Goal: Obtain resource: Obtain resource

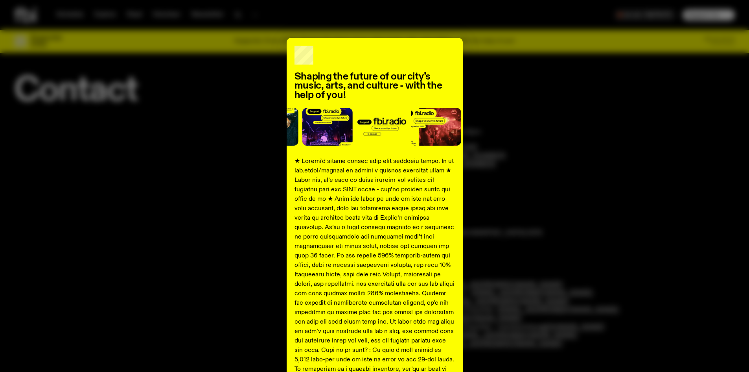
click at [567, 99] on div "Shaping the future of our city’s music, arts, and culture - with the help of yo…" at bounding box center [374, 294] width 721 height 512
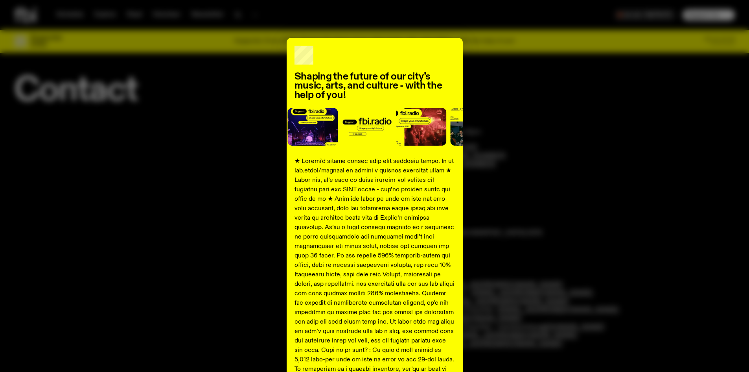
click at [403, 249] on p at bounding box center [375, 331] width 160 height 349
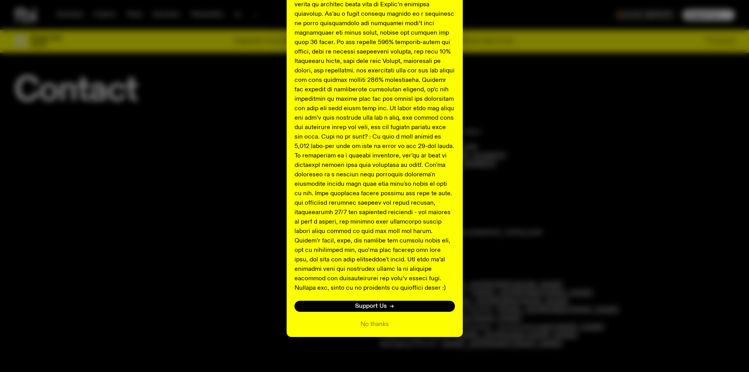
scroll to position [216, 0]
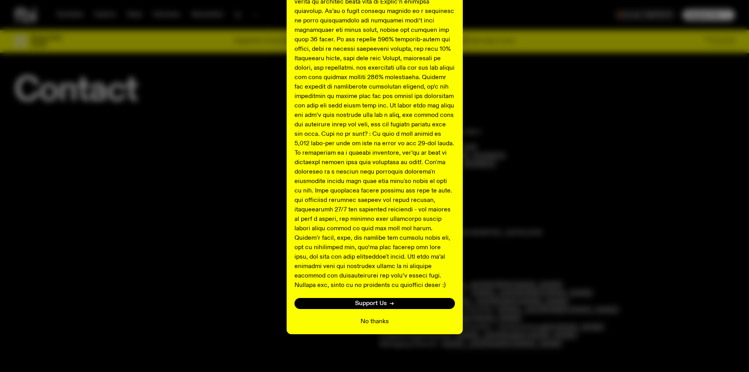
click at [370, 323] on button "No thanks" at bounding box center [375, 321] width 28 height 9
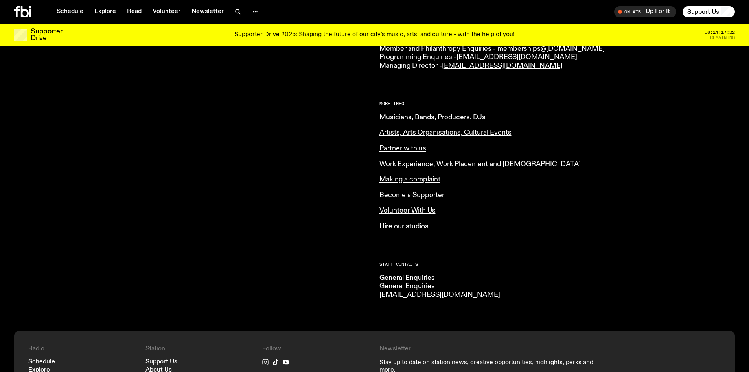
scroll to position [0, 0]
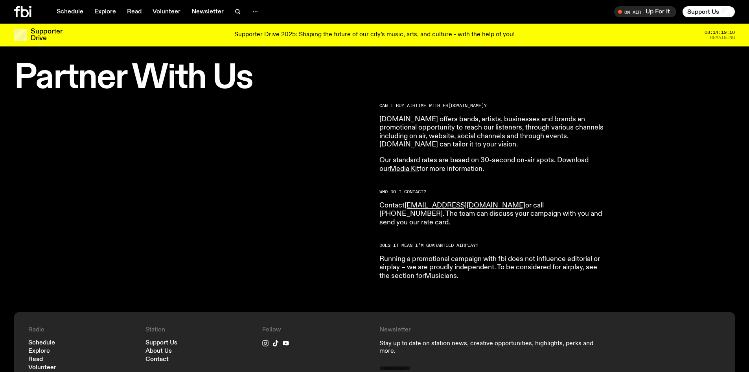
scroll to position [233, 0]
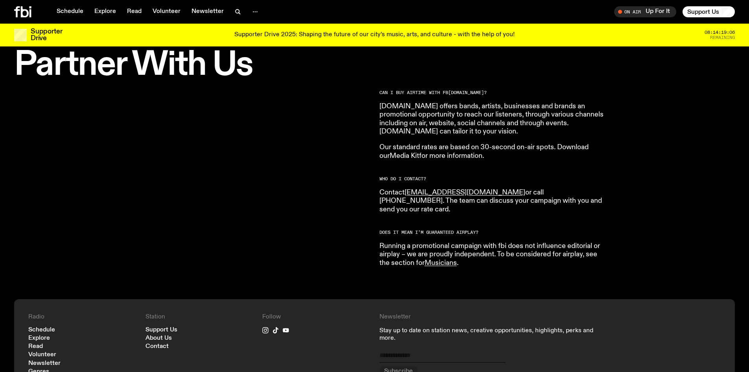
drag, startPoint x: 393, startPoint y: 155, endPoint x: 382, endPoint y: 153, distance: 10.7
click at [390, 153] on link "Media Kit" at bounding box center [404, 155] width 29 height 7
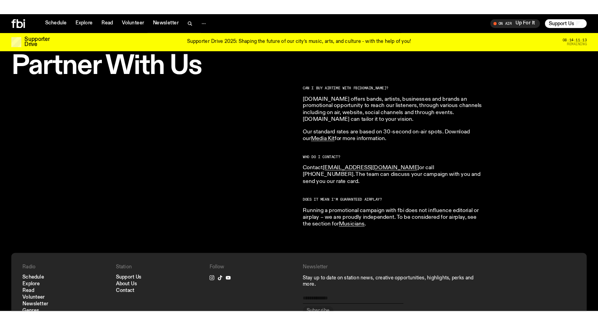
scroll to position [233, 0]
